Goal: Obtain resource: Obtain resource

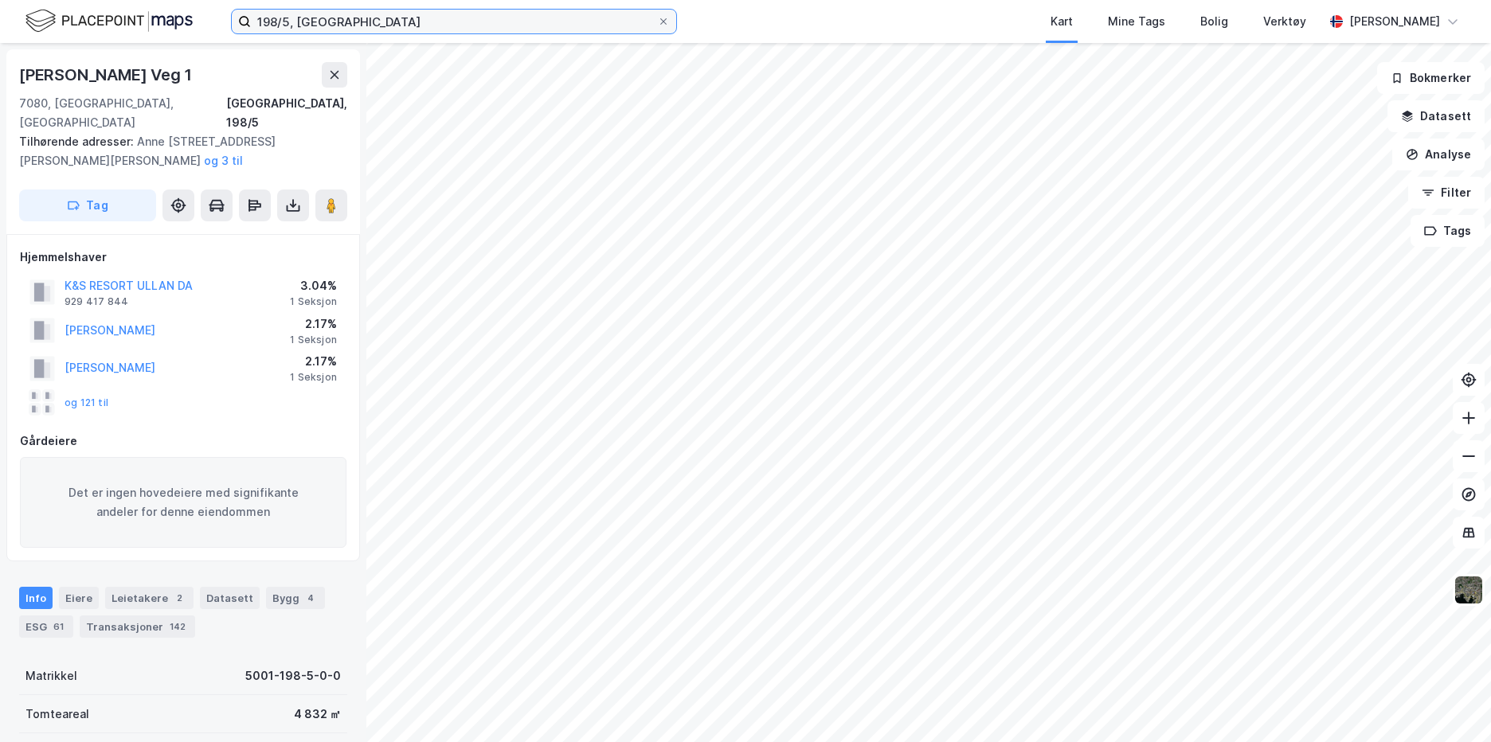
drag, startPoint x: 288, startPoint y: 22, endPoint x: 306, endPoint y: 0, distance: 28.3
click at [290, 17] on input "198/5, [GEOGRAPHIC_DATA]" at bounding box center [454, 22] width 406 height 24
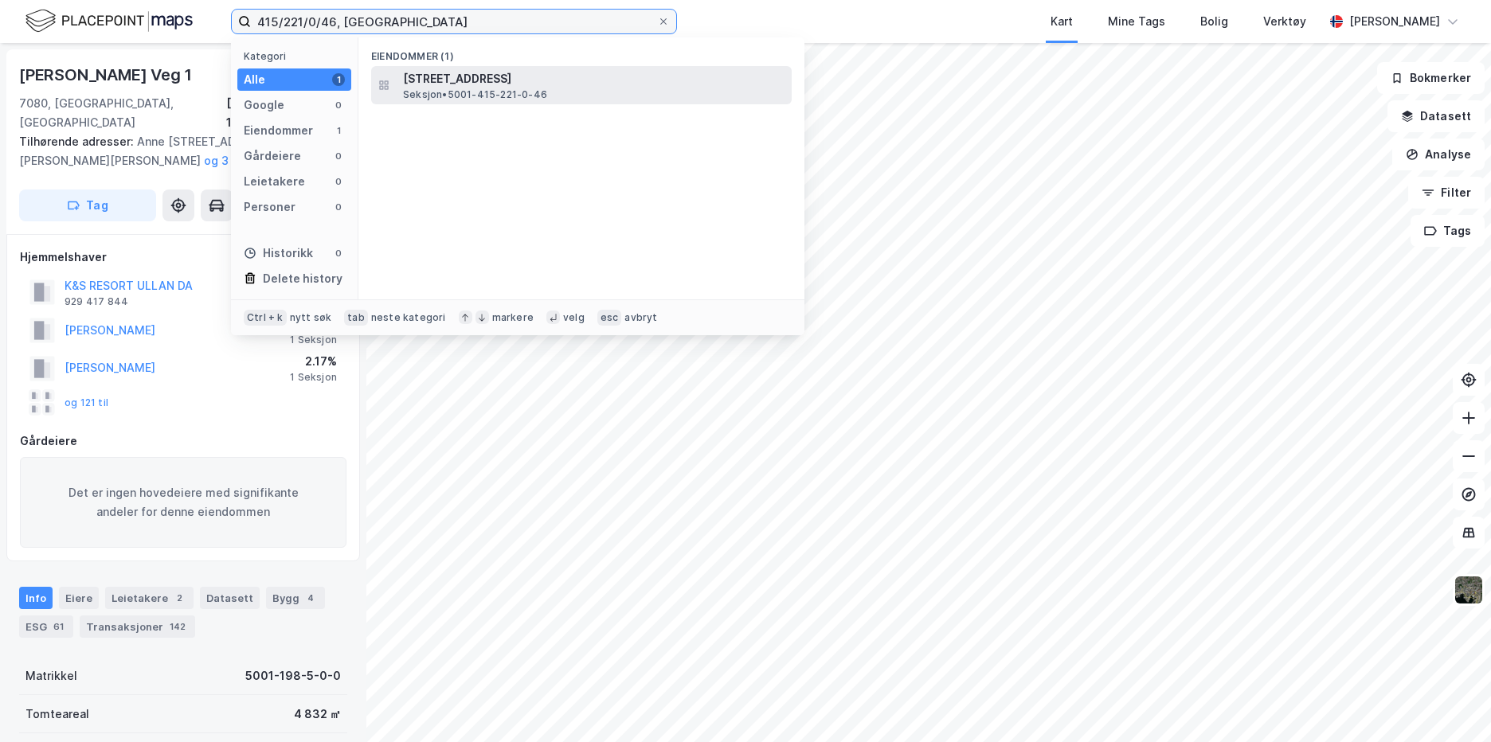
type input "415/221/0/46, [GEOGRAPHIC_DATA]"
click at [483, 90] on span "Seksjon • 5001-415-221-0-46" at bounding box center [475, 94] width 144 height 13
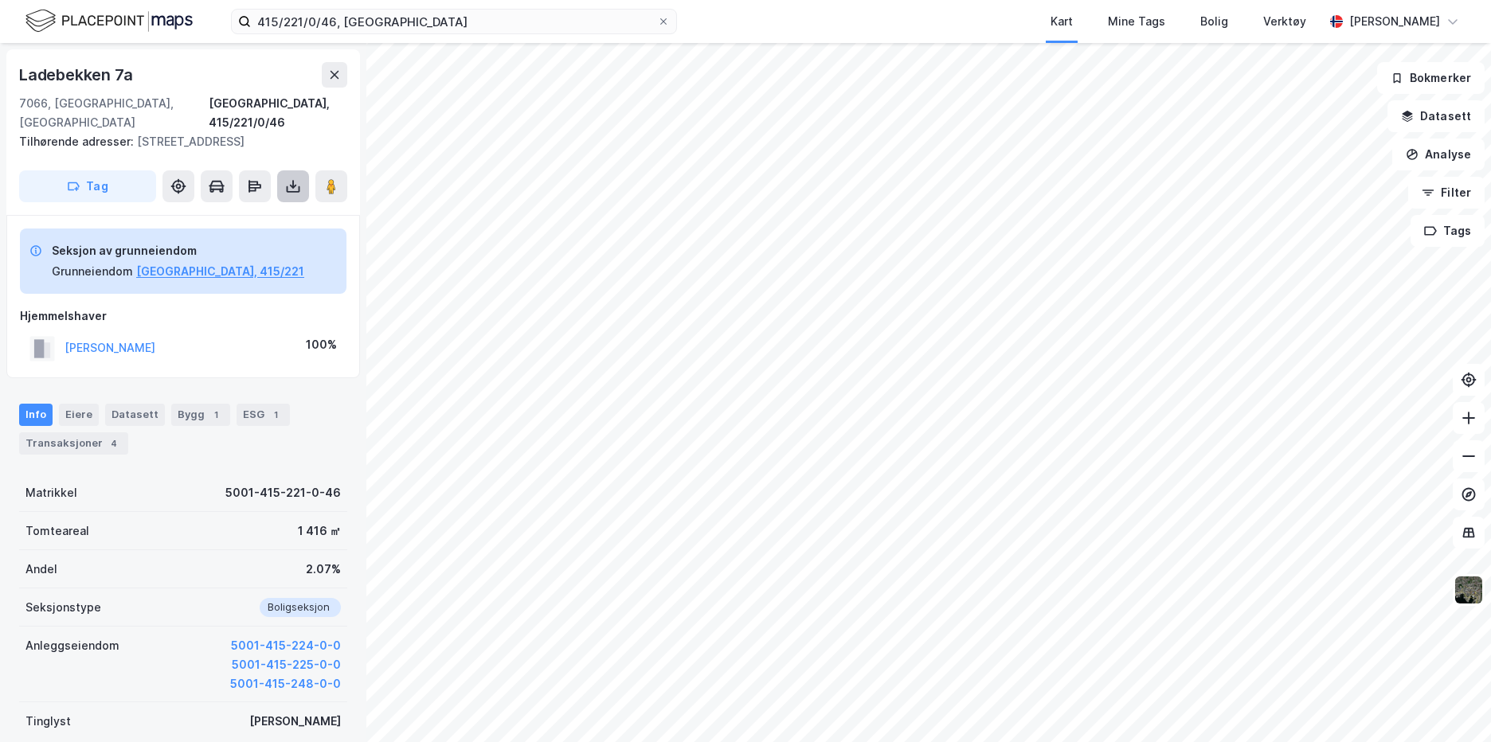
click at [296, 178] on icon at bounding box center [293, 186] width 16 height 16
click at [270, 206] on div "Last ned grunnbok" at bounding box center [224, 218] width 170 height 25
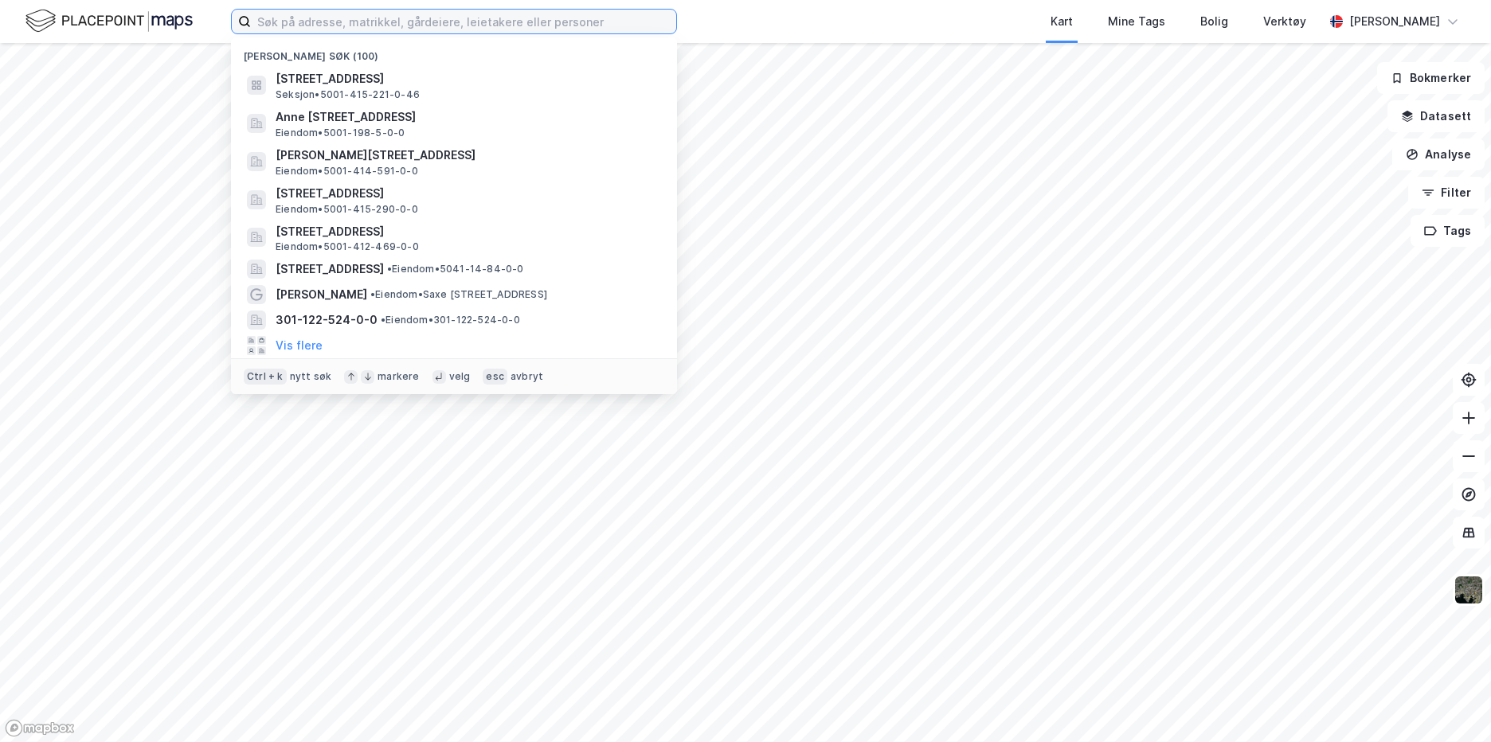
click at [507, 16] on input at bounding box center [463, 22] width 425 height 24
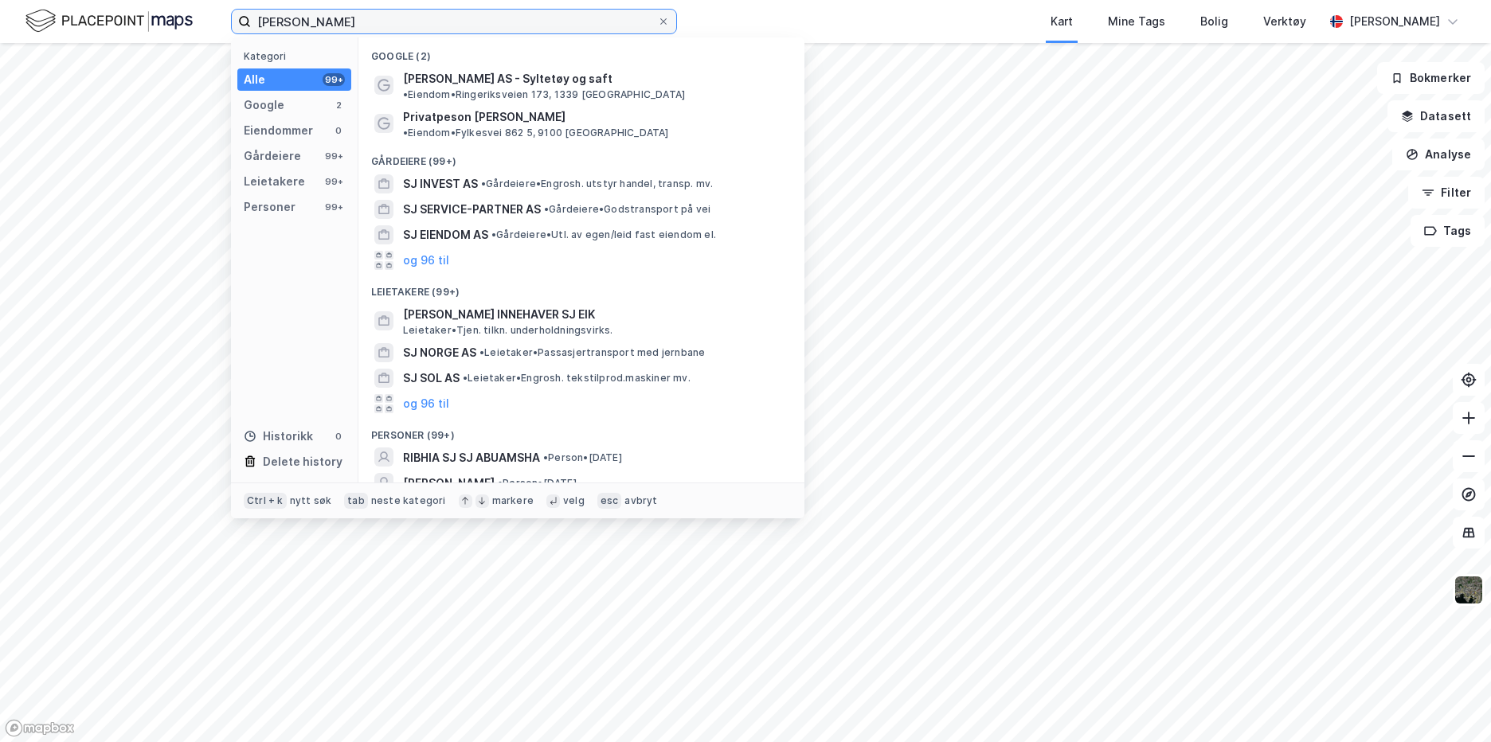
type input "[PERSON_NAME]"
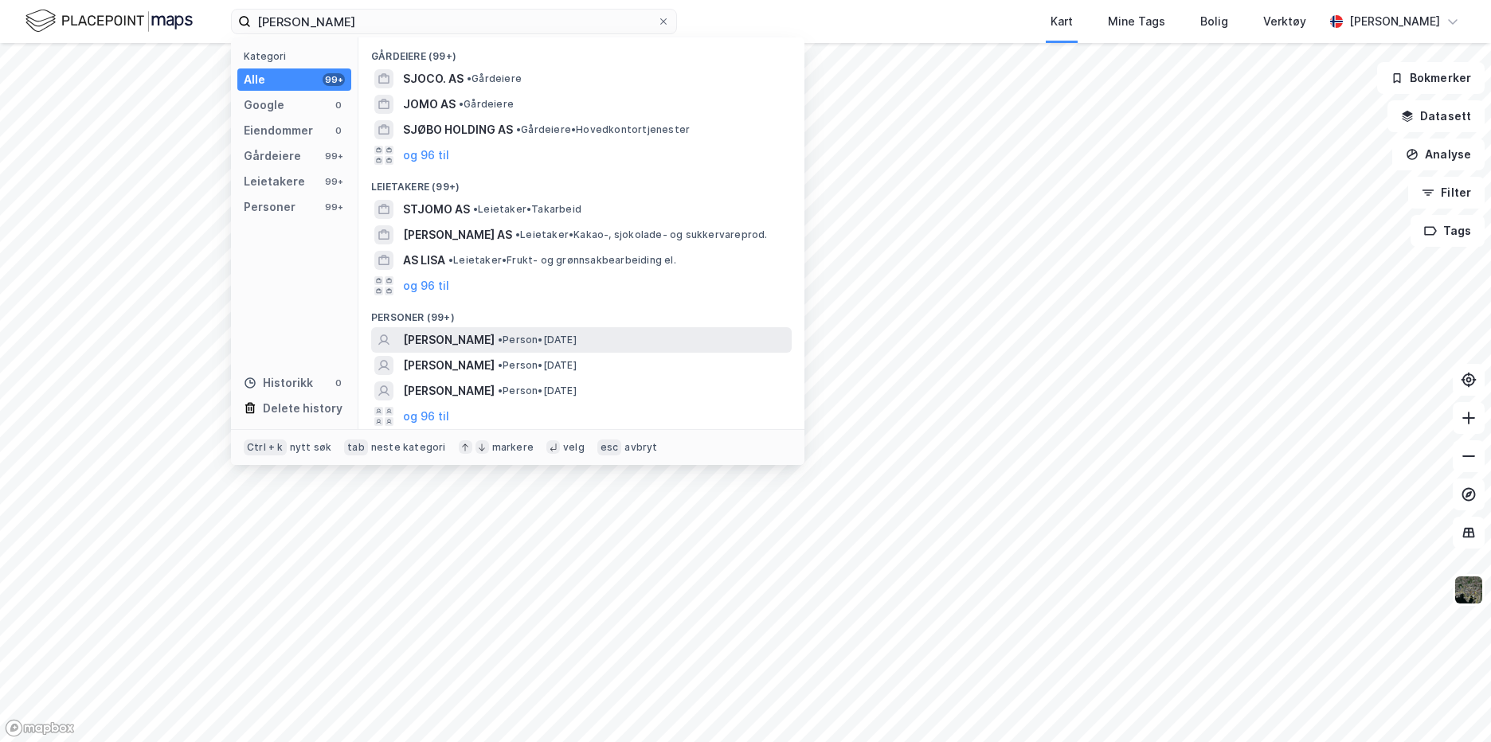
click at [535, 339] on span "• Person • [DATE]" at bounding box center [537, 340] width 79 height 13
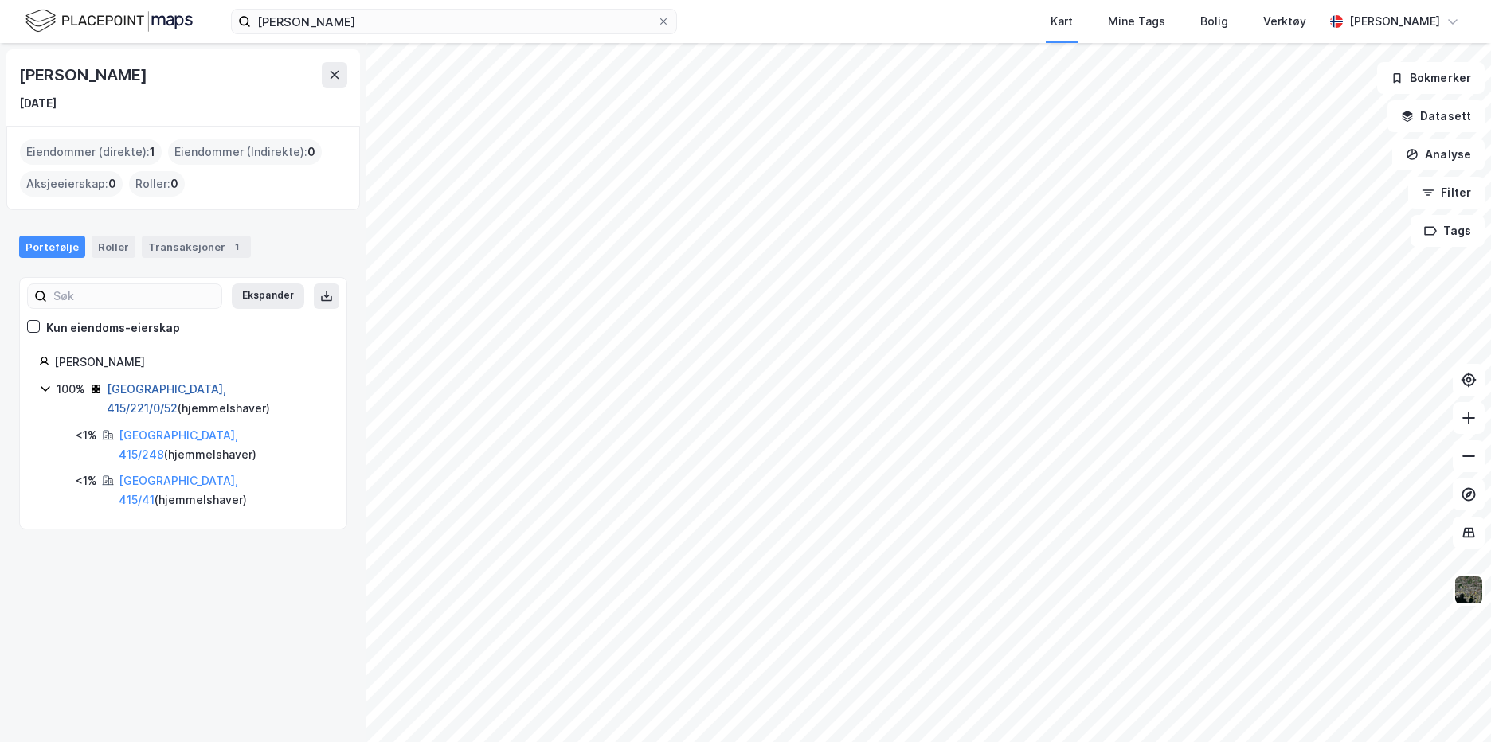
click at [197, 382] on link "[GEOGRAPHIC_DATA], 415/221/0/52" at bounding box center [166, 398] width 119 height 33
